Goal: Transaction & Acquisition: Purchase product/service

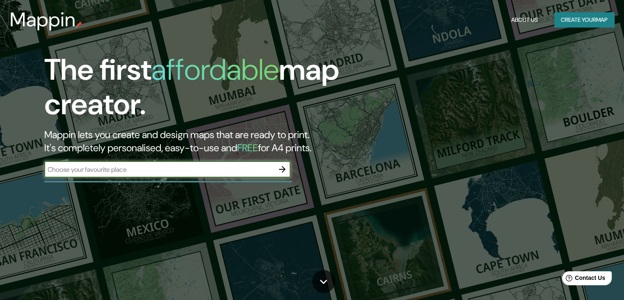
click at [197, 165] on input "text" at bounding box center [159, 169] width 230 height 9
type input "aracaju sergipe [GEOGRAPHIC_DATA]"
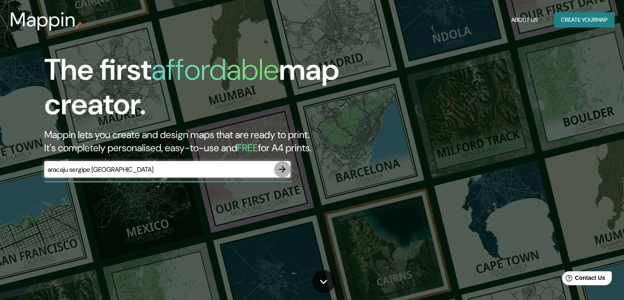
click at [284, 167] on icon "button" at bounding box center [282, 169] width 7 height 7
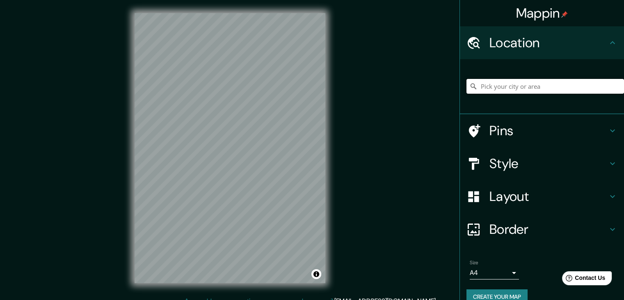
click at [529, 88] on input "Pick your city or area" at bounding box center [546, 86] width 158 height 15
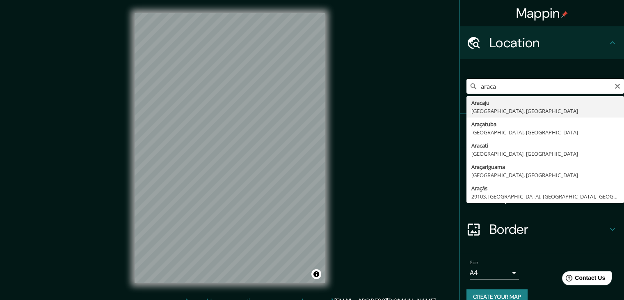
type input "Aracaju, [GEOGRAPHIC_DATA], [GEOGRAPHIC_DATA]"
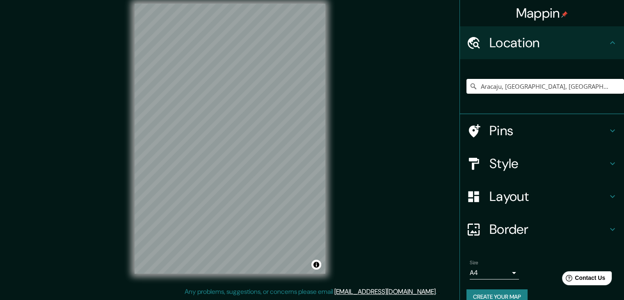
scroll to position [7, 0]
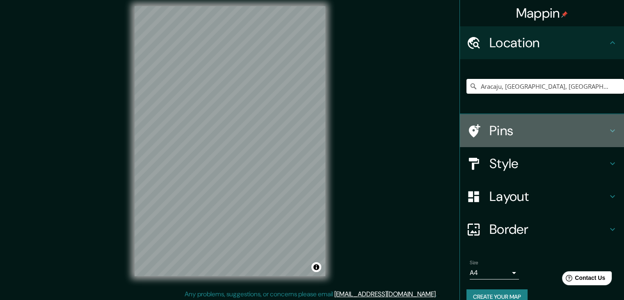
click at [514, 126] on h4 "Pins" at bounding box center [549, 130] width 118 height 16
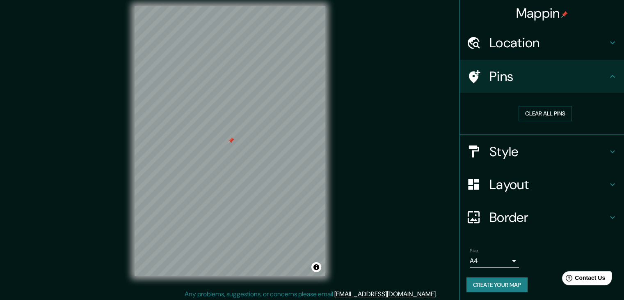
click at [504, 150] on h4 "Style" at bounding box center [549, 151] width 118 height 16
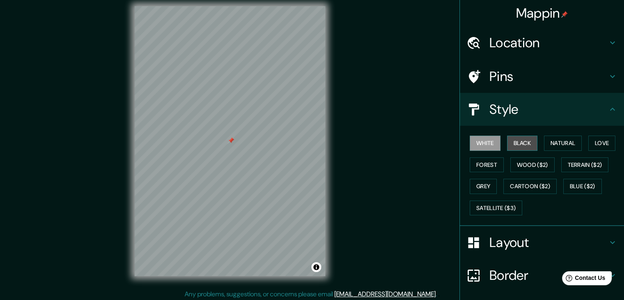
click at [512, 138] on button "Black" at bounding box center [522, 142] width 31 height 15
click at [475, 185] on button "Grey" at bounding box center [483, 186] width 27 height 15
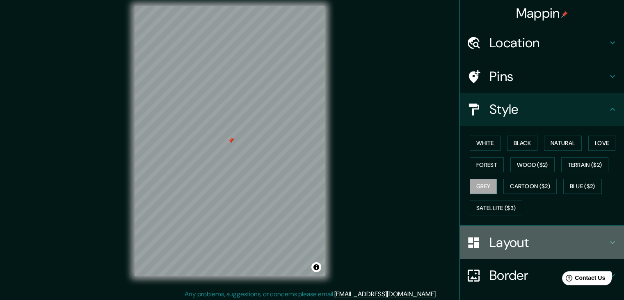
click at [529, 240] on h4 "Layout" at bounding box center [549, 242] width 118 height 16
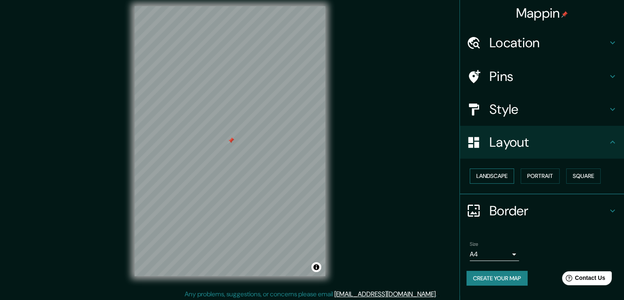
click at [508, 174] on button "Landscape" at bounding box center [492, 175] width 44 height 15
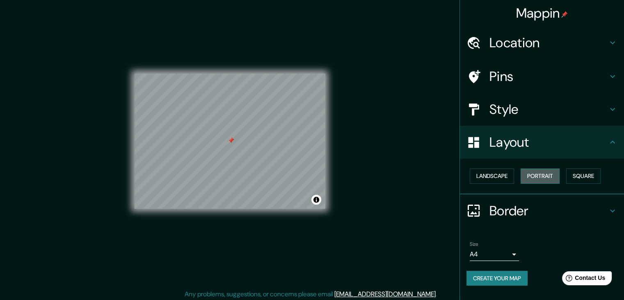
click at [532, 179] on button "Portrait" at bounding box center [540, 175] width 39 height 15
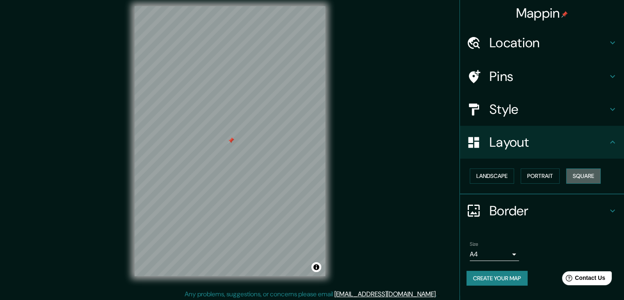
click at [581, 170] on button "Square" at bounding box center [584, 175] width 34 height 15
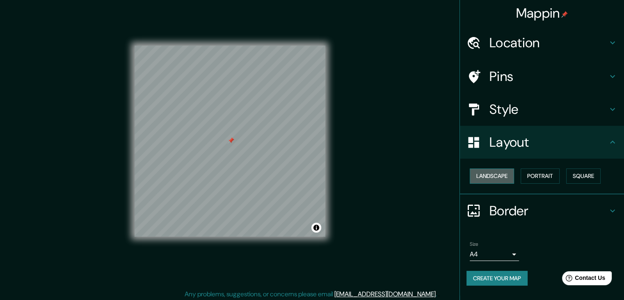
click at [480, 172] on button "Landscape" at bounding box center [492, 175] width 44 height 15
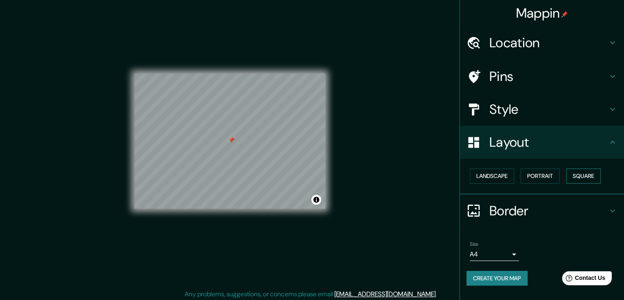
click at [596, 177] on button "Square" at bounding box center [584, 175] width 34 height 15
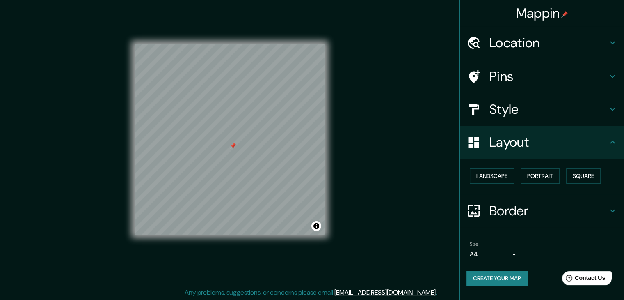
scroll to position [9, 0]
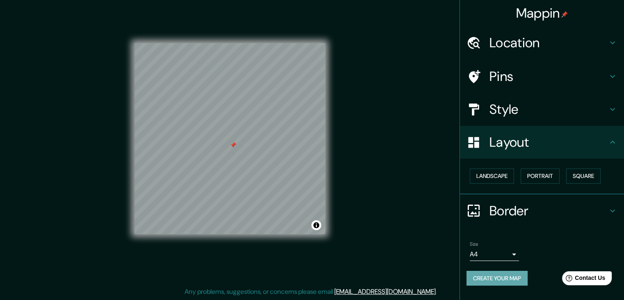
click at [480, 278] on button "Create your map" at bounding box center [497, 278] width 61 height 15
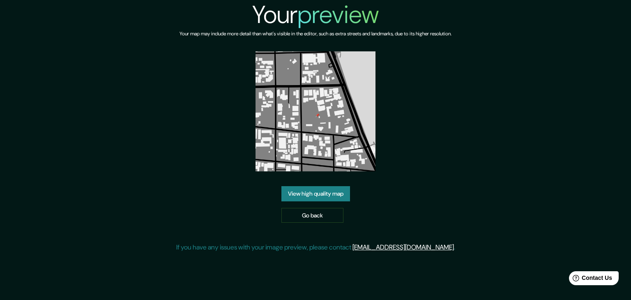
click at [335, 186] on link "View high quality map" at bounding box center [315, 193] width 69 height 15
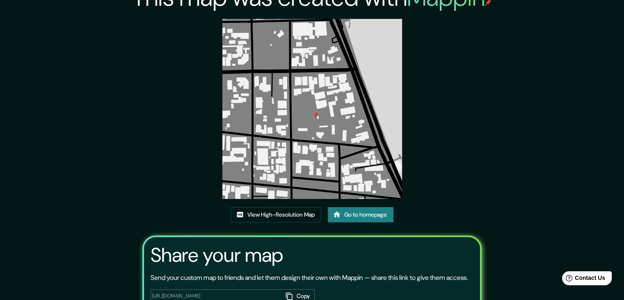
scroll to position [41, 0]
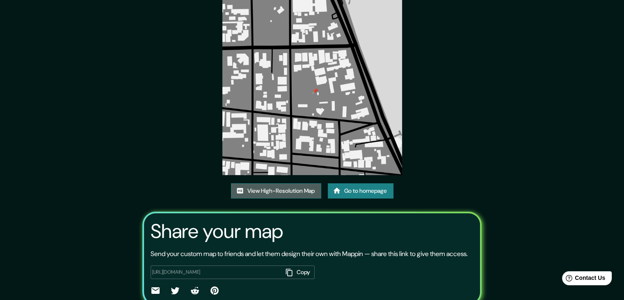
click at [299, 191] on link "View High-Resolution Map" at bounding box center [276, 190] width 90 height 15
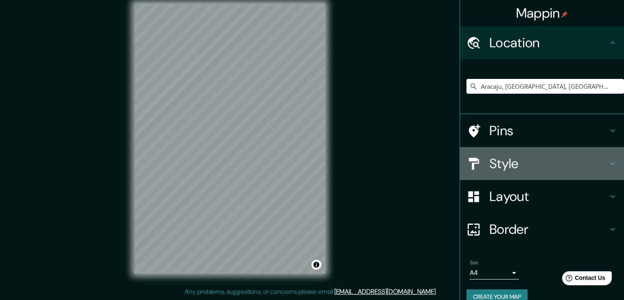
click at [508, 164] on h4 "Style" at bounding box center [549, 163] width 118 height 16
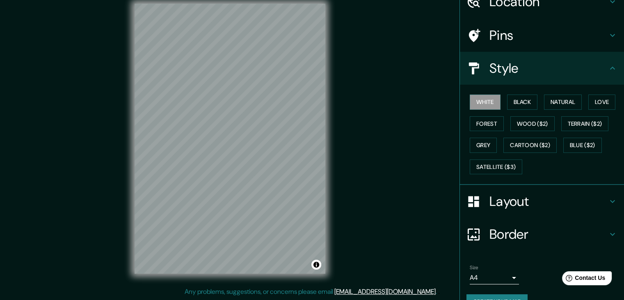
scroll to position [59, 0]
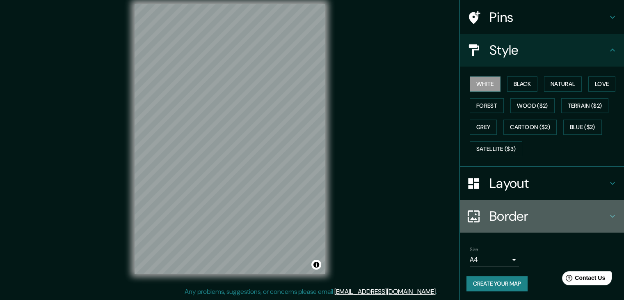
click at [510, 222] on h4 "Border" at bounding box center [549, 216] width 118 height 16
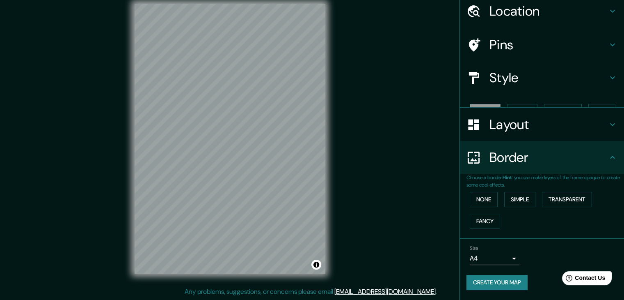
scroll to position [17, 0]
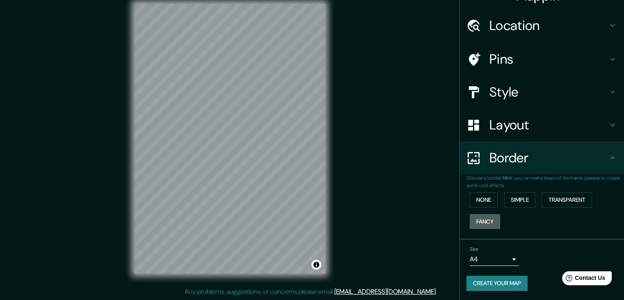
click at [486, 221] on button "Fancy" at bounding box center [485, 221] width 30 height 15
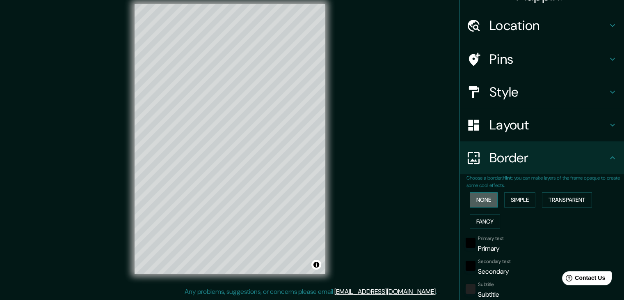
click at [485, 204] on button "None" at bounding box center [484, 199] width 28 height 15
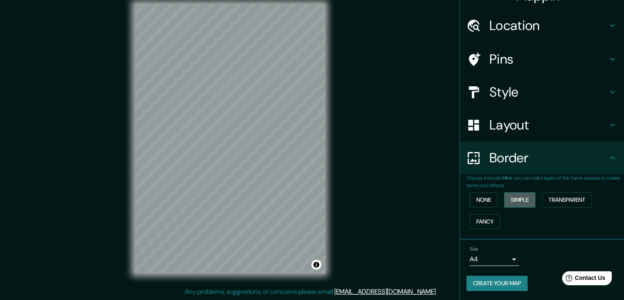
click at [505, 204] on button "Simple" at bounding box center [520, 199] width 31 height 15
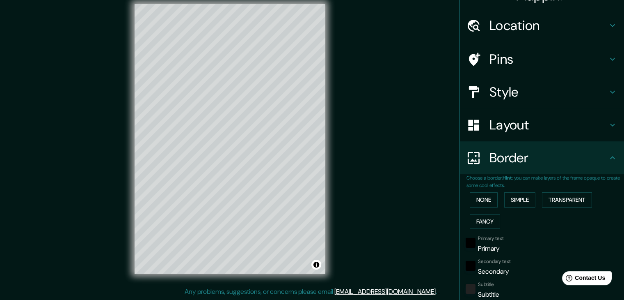
click at [535, 206] on div "None Simple Transparent Fancy" at bounding box center [546, 210] width 158 height 43
click at [544, 200] on button "Transparent" at bounding box center [567, 199] width 50 height 15
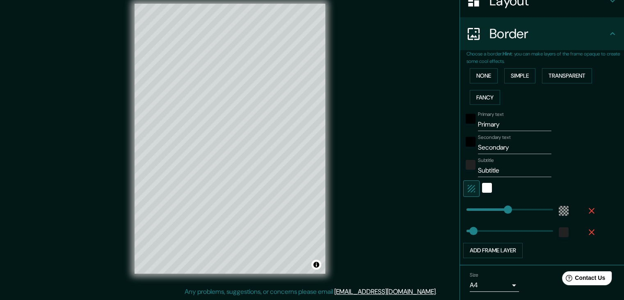
scroll to position [166, 0]
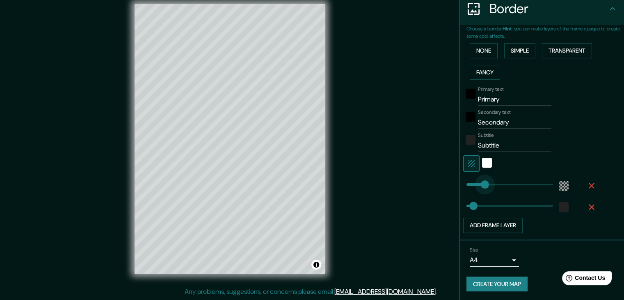
type input "74"
drag, startPoint x: 507, startPoint y: 181, endPoint x: 474, endPoint y: 181, distance: 33.3
type input "37"
type input "317"
drag, startPoint x: 474, startPoint y: 181, endPoint x: 519, endPoint y: 189, distance: 45.8
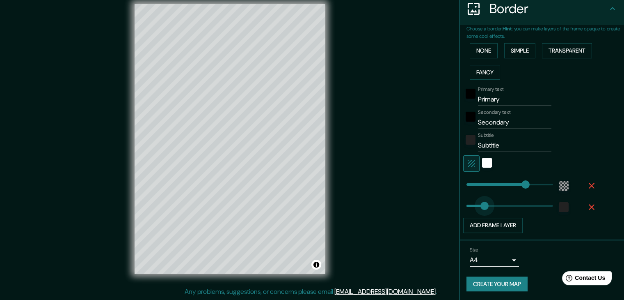
type input "151"
drag, startPoint x: 471, startPoint y: 201, endPoint x: 489, endPoint y: 201, distance: 17.2
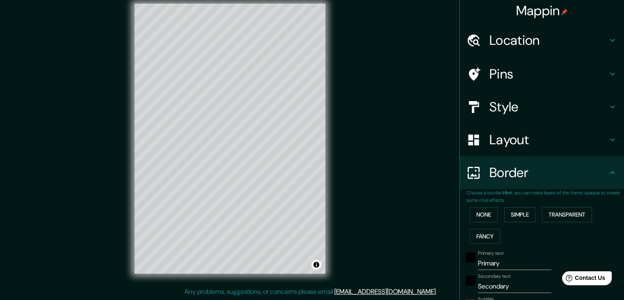
scroll to position [0, 0]
